Goal: Find specific page/section: Locate item on page

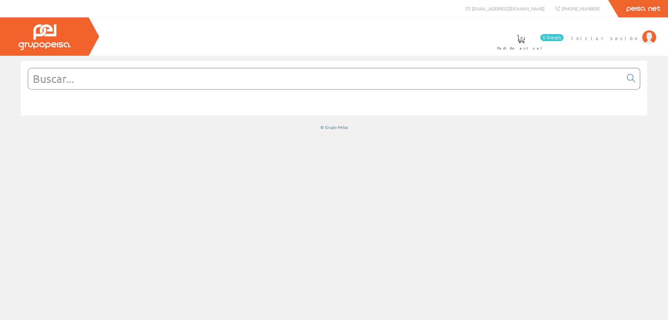
click at [627, 38] on span "Iniciar sesión" at bounding box center [604, 37] width 67 height 7
click at [231, 79] on input "text" at bounding box center [325, 78] width 595 height 21
paste input "201257"
type input "201257"
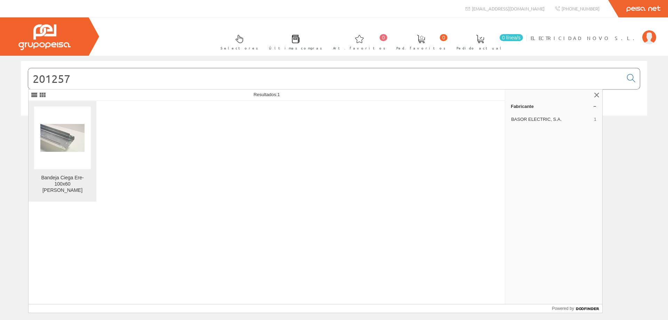
click at [41, 142] on img at bounding box center [62, 138] width 44 height 28
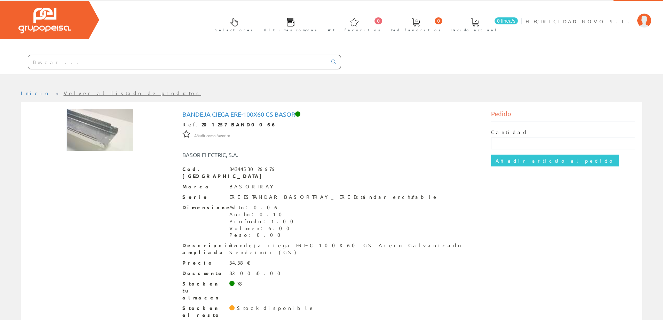
scroll to position [24, 0]
